Goal: Task Accomplishment & Management: Use online tool/utility

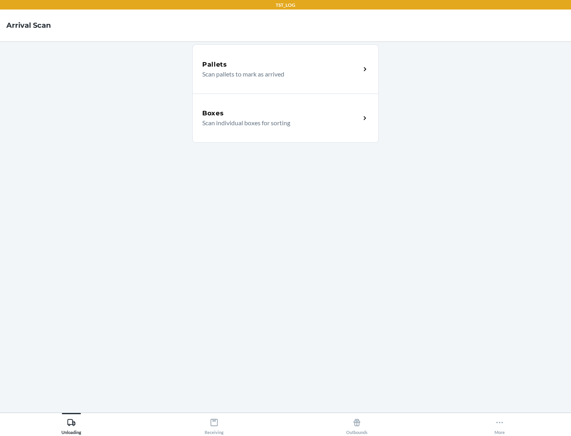
click at [281, 113] on div "Boxes" at bounding box center [281, 114] width 158 height 10
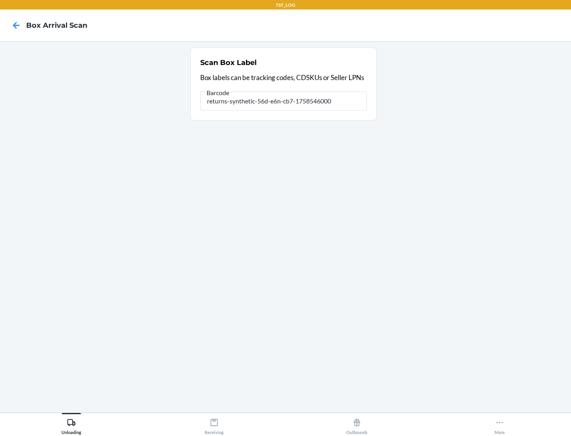
type input "returns-synthetic-56d-e6n-cb7-1758546000"
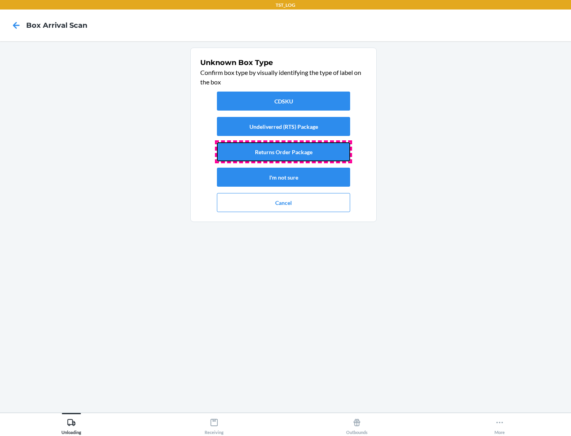
click at [284, 152] on button "Returns Order Package" at bounding box center [283, 151] width 133 height 19
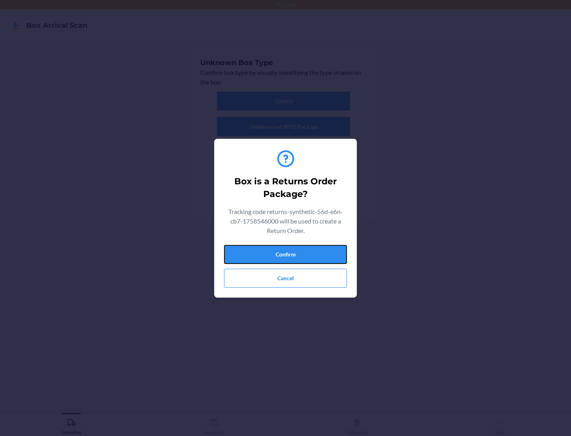
click at [286, 254] on button "Confirm" at bounding box center [285, 254] width 123 height 19
